Goal: Navigation & Orientation: Understand site structure

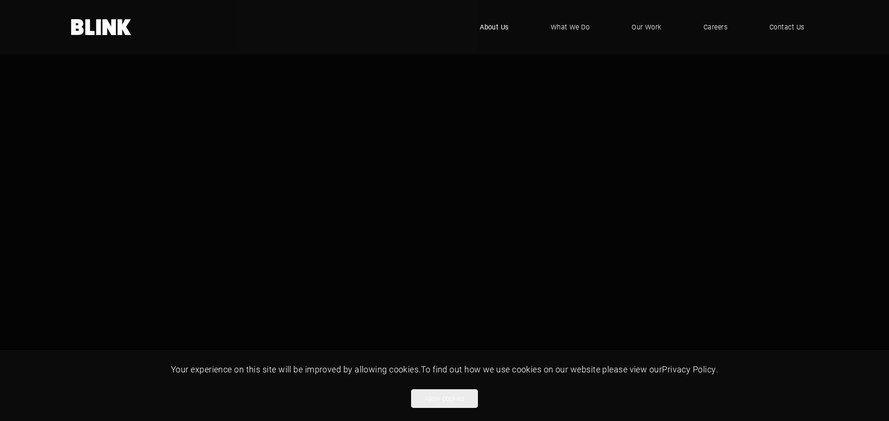
click at [496, 28] on span "About Us" at bounding box center [494, 27] width 29 height 10
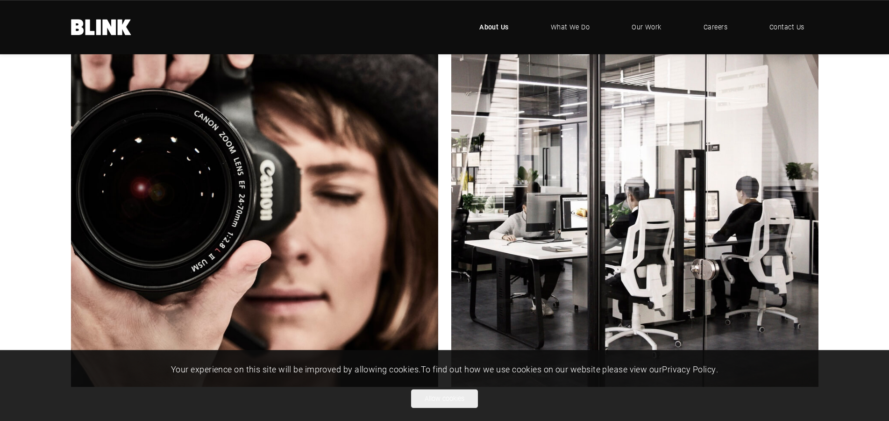
scroll to position [286, 0]
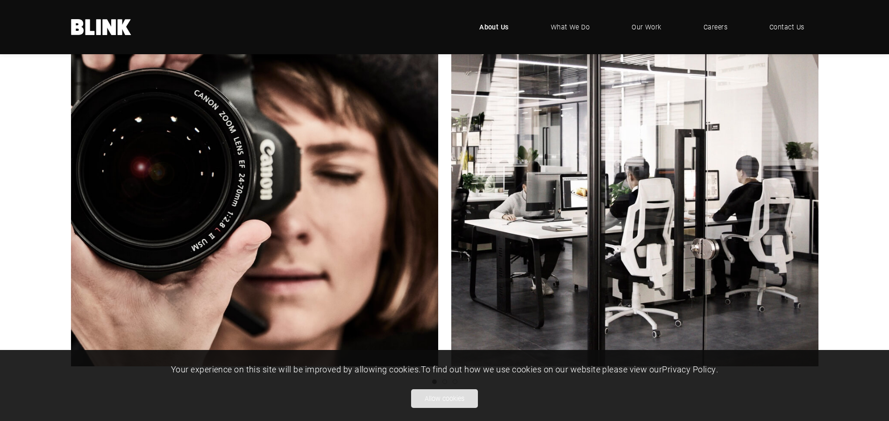
click at [440, 402] on button "Allow cookies" at bounding box center [444, 398] width 67 height 19
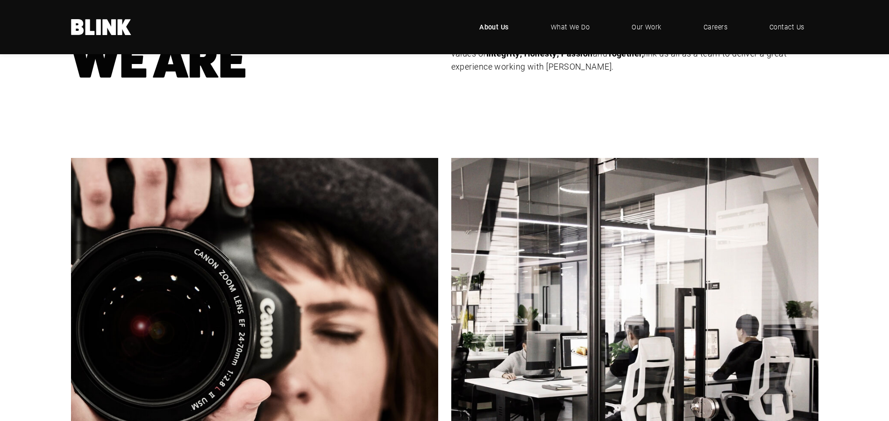
scroll to position [0, 0]
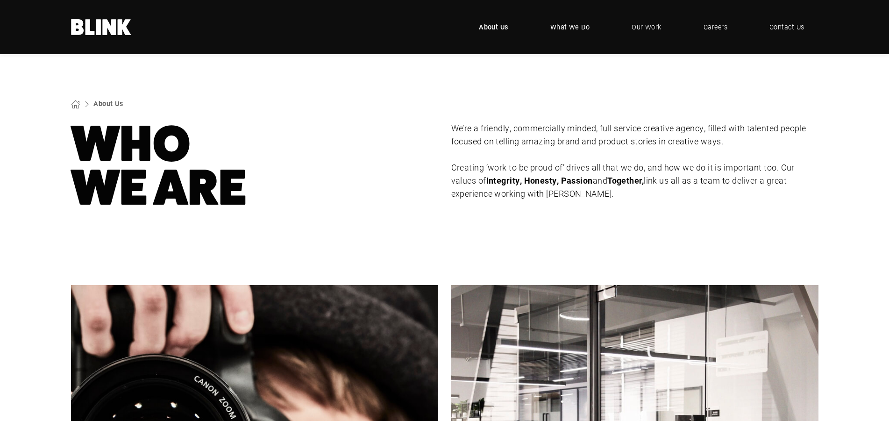
click at [540, 26] on link "What We Do" at bounding box center [570, 27] width 68 height 28
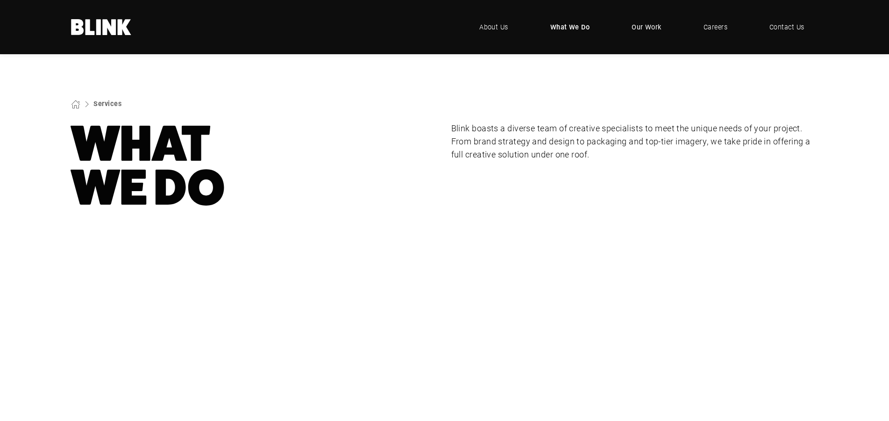
click at [642, 23] on span "Our Work" at bounding box center [647, 27] width 30 height 10
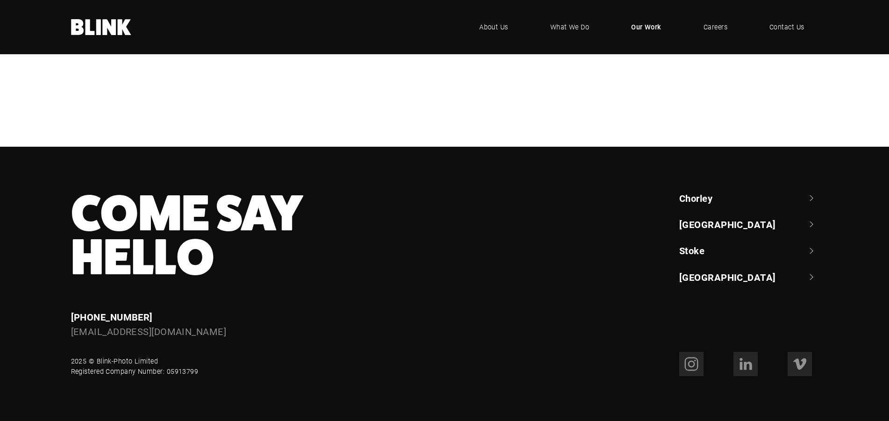
scroll to position [715, 0]
click at [0, 0] on div "Bedeck" at bounding box center [0, 0] width 0 height 0
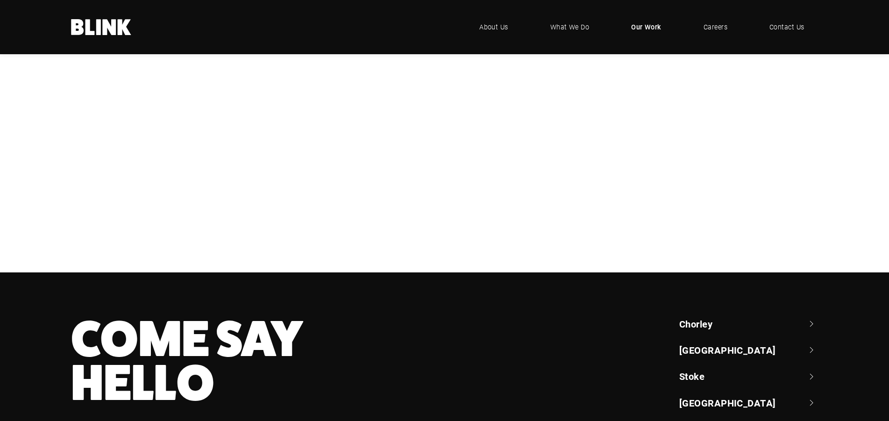
scroll to position [0, 0]
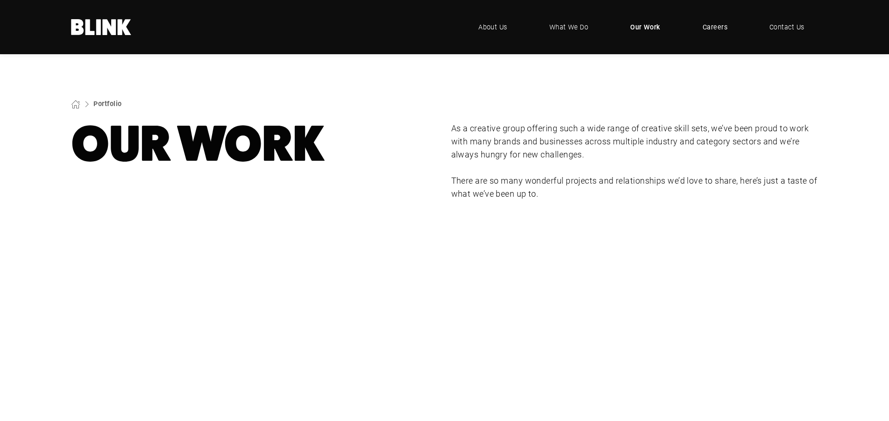
click at [705, 29] on span "Careers" at bounding box center [715, 27] width 25 height 10
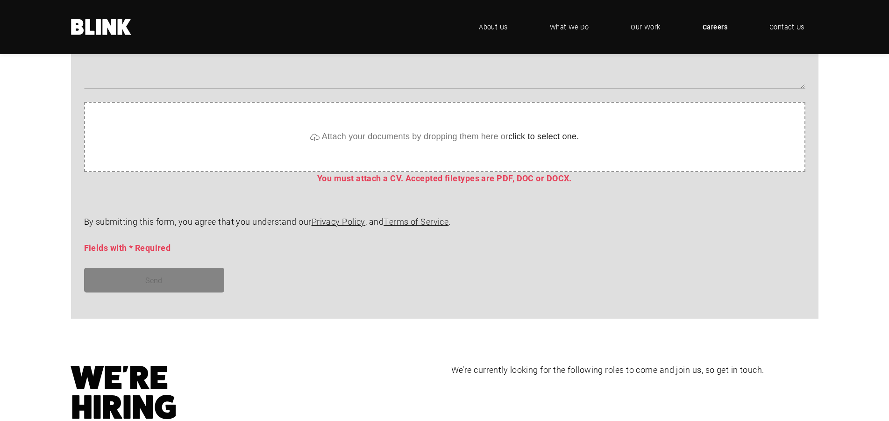
scroll to position [810, 0]
